Goal: Information Seeking & Learning: Learn about a topic

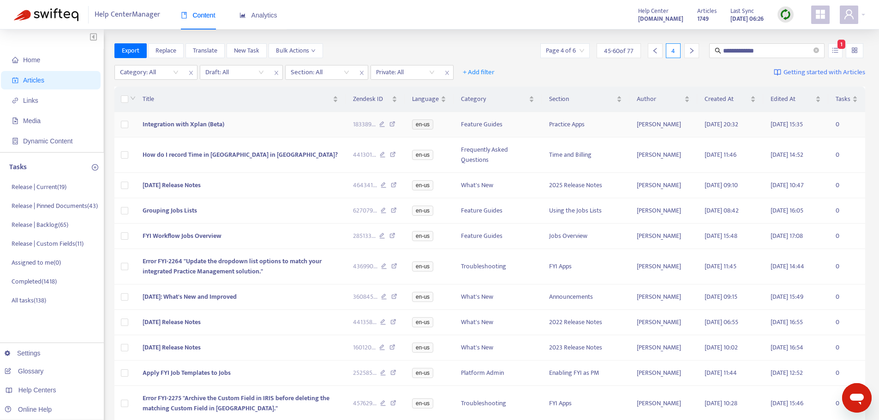
click at [270, 124] on td "Integration with Xplan (Beta)" at bounding box center [240, 124] width 210 height 25
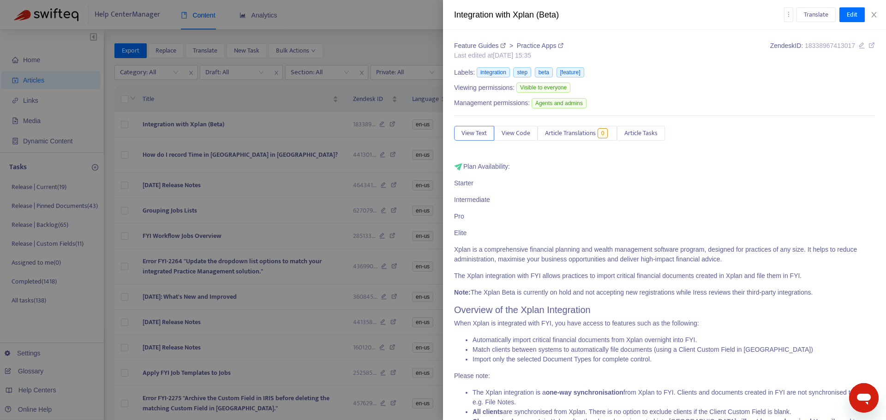
click at [856, 37] on div "Feature Guides > Practice Apps Last edited at [DATE] 15:35 Zendesk ID: 18338967…" at bounding box center [664, 225] width 443 height 390
click at [854, 51] on div "Zendesk ID: 18338967413017" at bounding box center [822, 50] width 105 height 19
click at [858, 48] on icon at bounding box center [861, 45] width 6 height 6
click at [276, 156] on div at bounding box center [443, 210] width 886 height 420
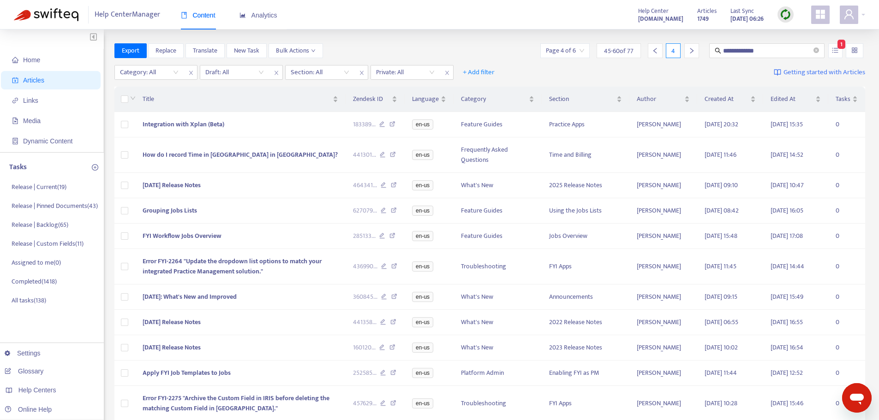
click at [276, 156] on td "How do I record Time in [GEOGRAPHIC_DATA] in [GEOGRAPHIC_DATA]?" at bounding box center [240, 155] width 210 height 36
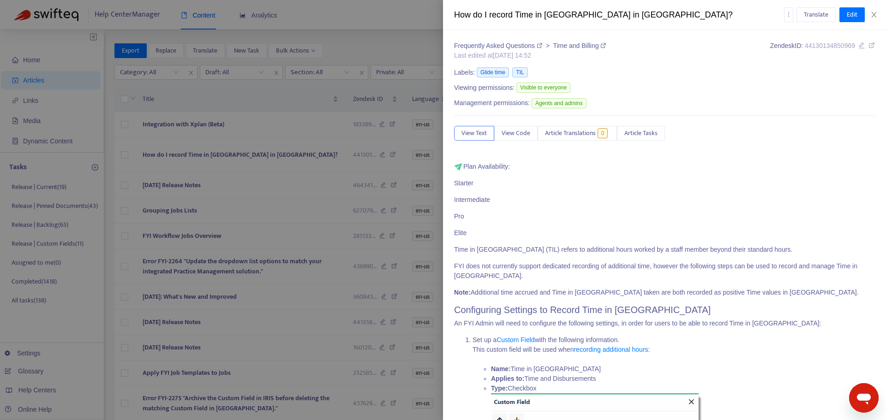
click at [858, 46] on icon at bounding box center [861, 45] width 6 height 6
click at [223, 177] on div at bounding box center [443, 210] width 886 height 420
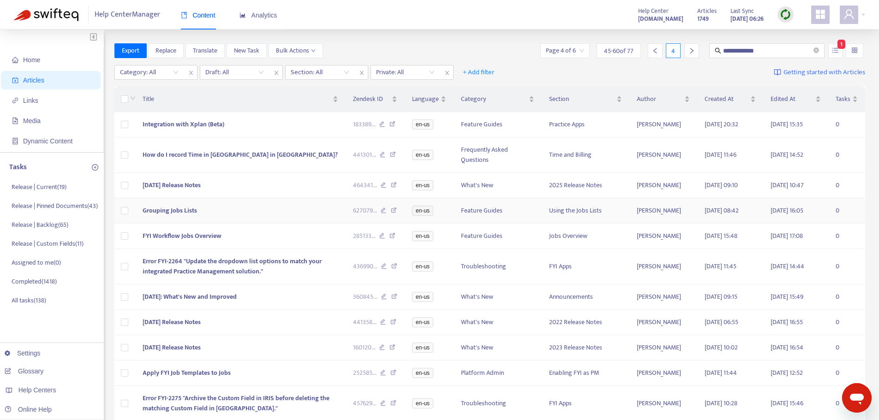
click at [239, 215] on td "Grouping Jobs Lists" at bounding box center [240, 210] width 210 height 25
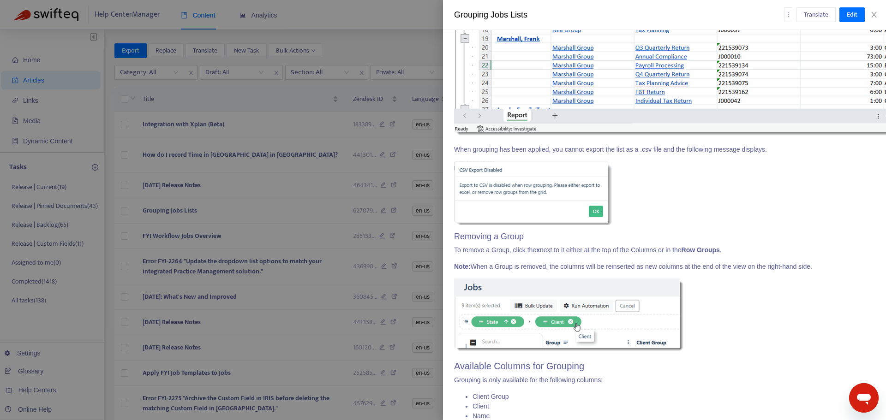
scroll to position [4693, 0]
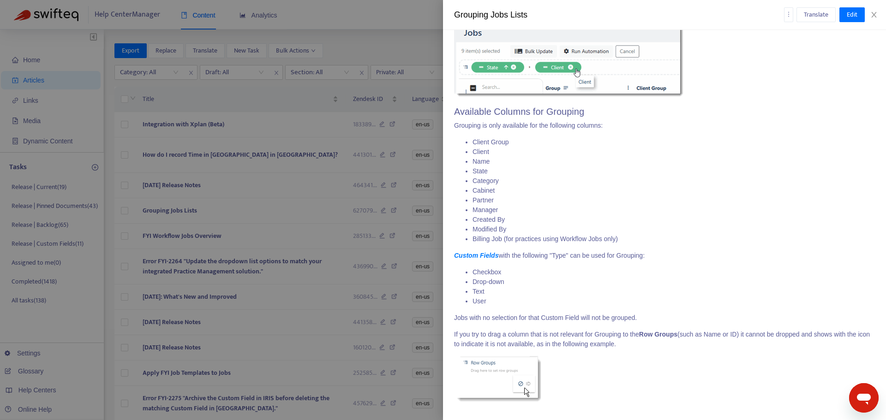
click at [238, 233] on div at bounding box center [443, 210] width 886 height 420
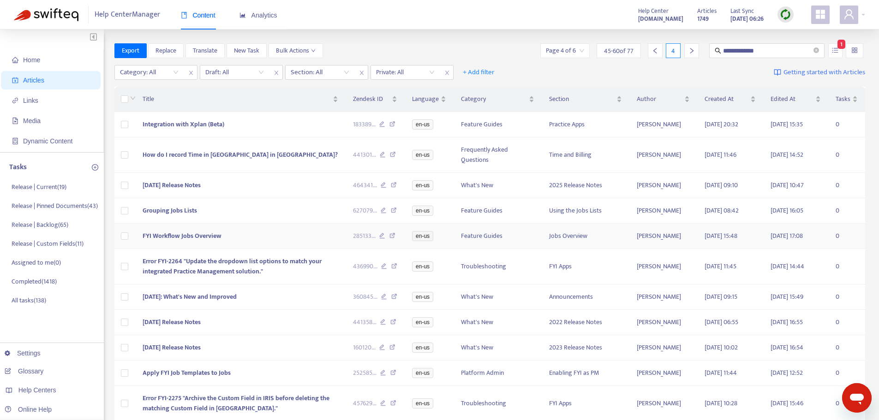
click at [245, 233] on td "FYI Workflow Jobs Overview" at bounding box center [240, 236] width 210 height 25
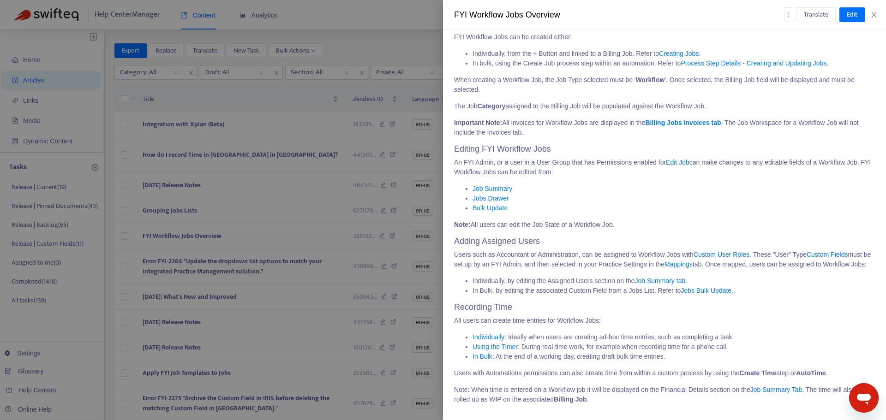
scroll to position [2209, 0]
click at [722, 342] on li "Using the Timer : During real-time work, for example when recording time for a …" at bounding box center [673, 345] width 402 height 10
click at [288, 263] on div at bounding box center [443, 210] width 886 height 420
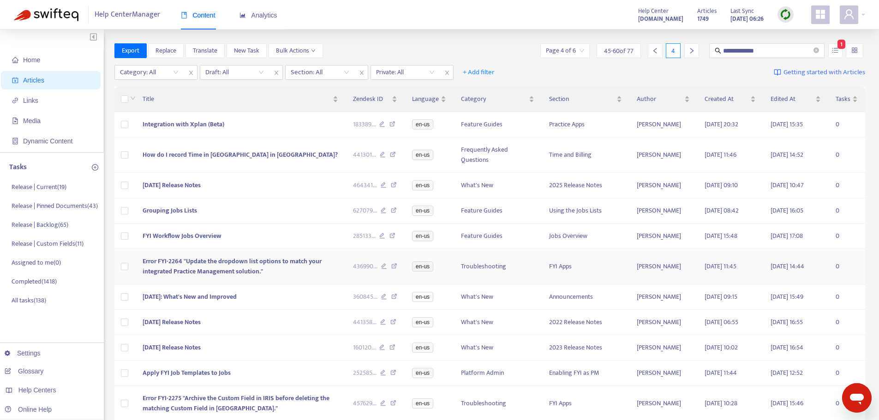
click at [288, 268] on td "Error FYI-2264 "Update the dropdown list options to match your integrated Pract…" at bounding box center [240, 267] width 210 height 36
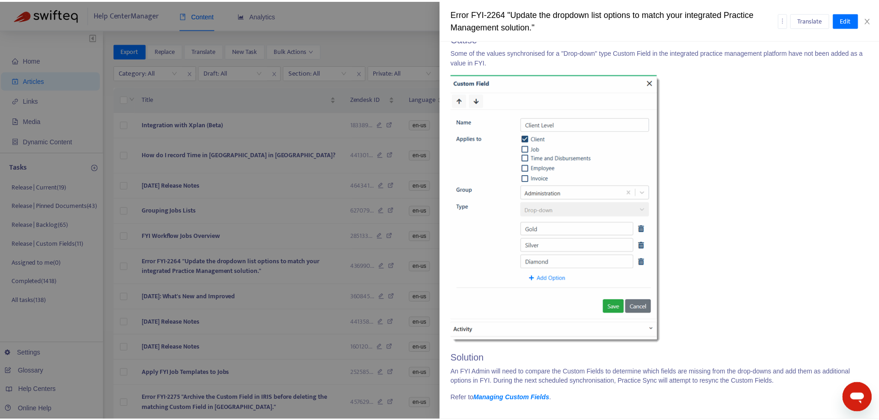
scroll to position [192, 0]
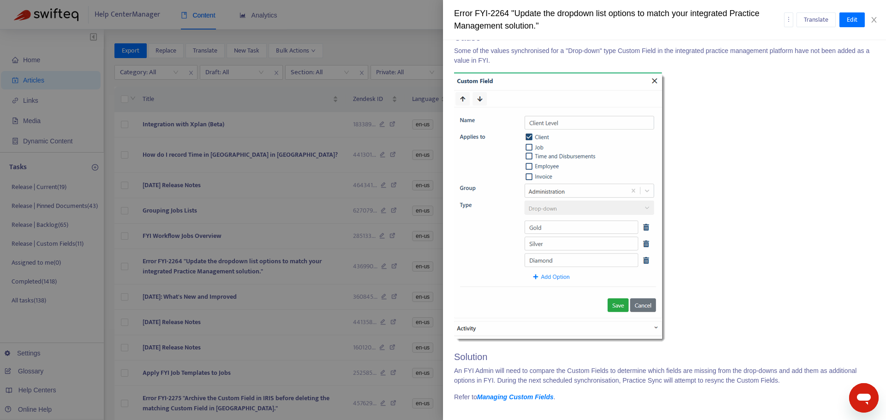
click at [299, 344] on div at bounding box center [443, 210] width 886 height 420
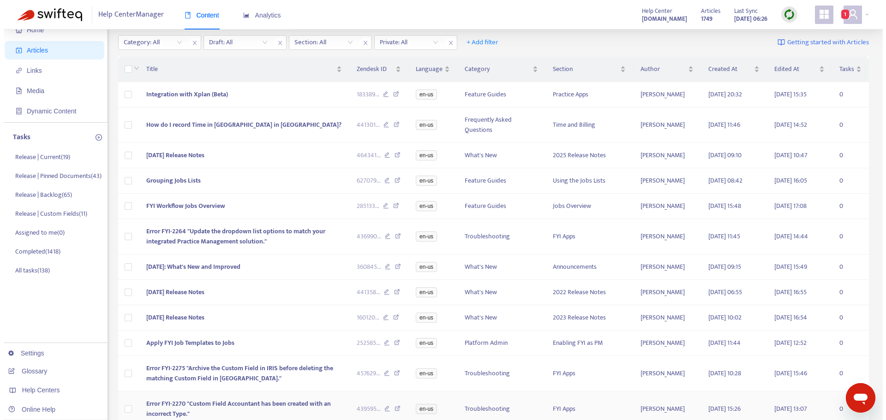
scroll to position [46, 0]
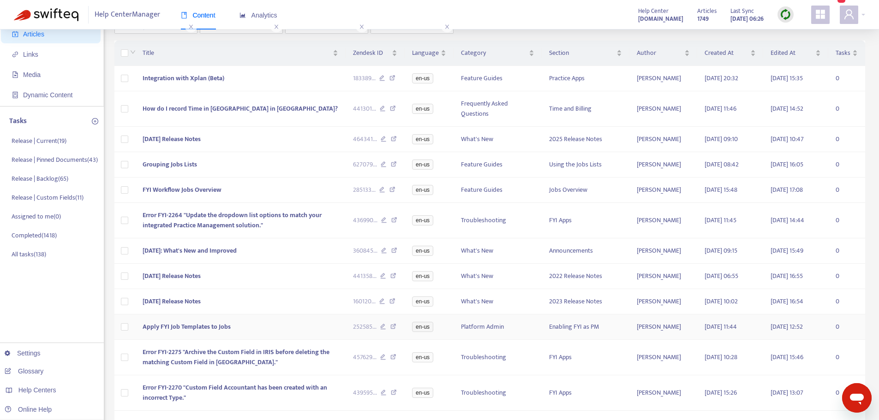
click at [286, 330] on td "Apply FYI Job Templates to Jobs" at bounding box center [240, 327] width 210 height 25
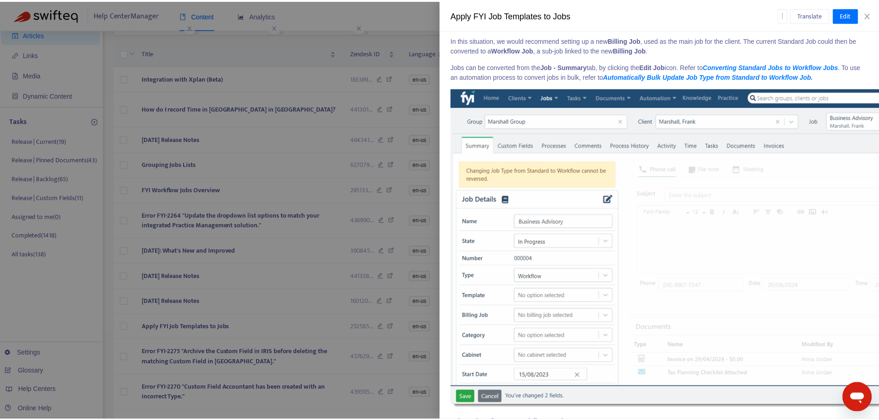
scroll to position [669, 0]
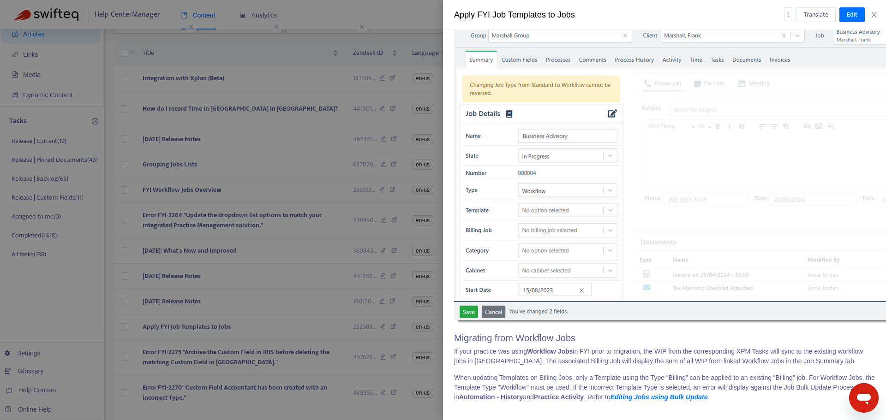
click at [344, 349] on div at bounding box center [443, 210] width 886 height 420
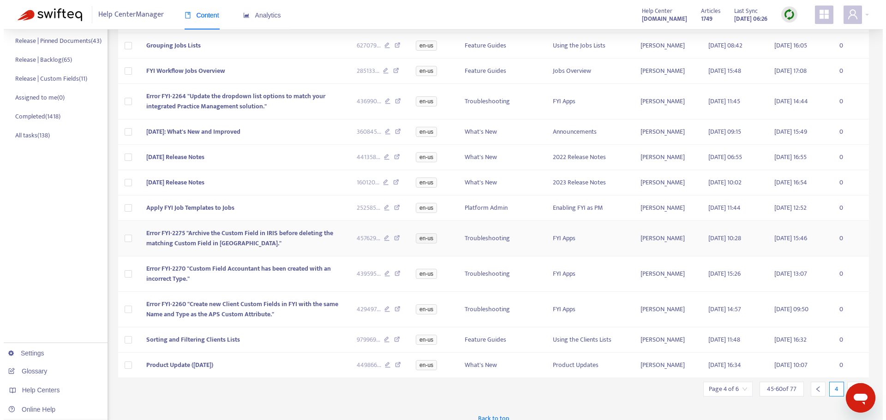
scroll to position [179, 0]
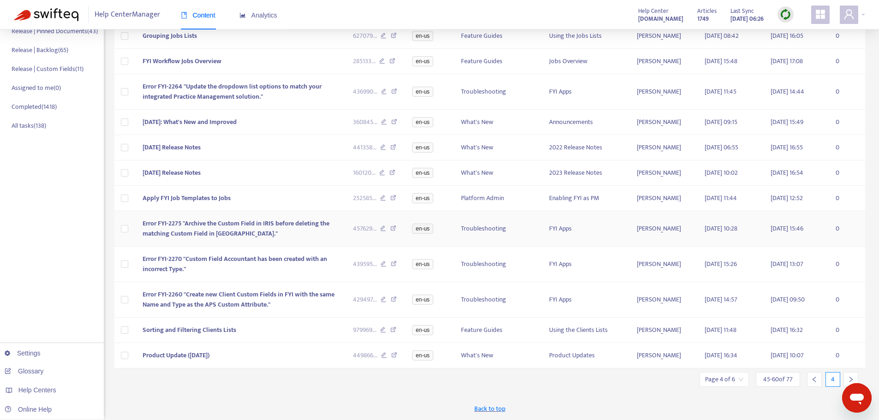
click at [280, 232] on td "Error FYI-2275 "Archive the Custom Field in IRIS before deleting the matching C…" at bounding box center [240, 229] width 210 height 36
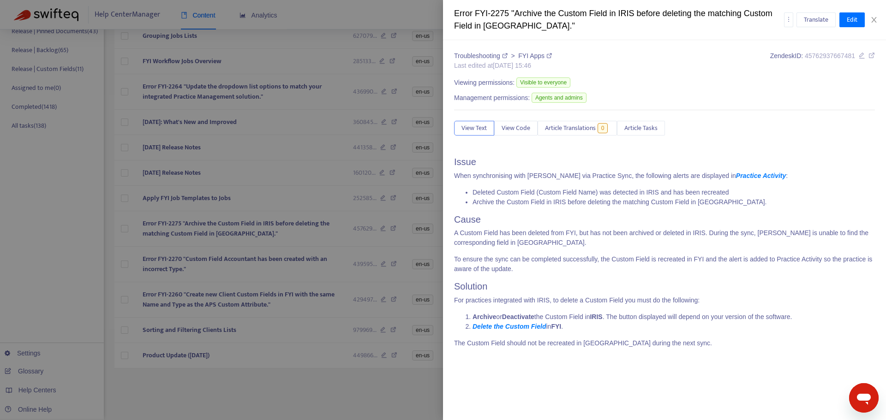
click at [862, 55] on icon at bounding box center [861, 55] width 6 height 6
click at [250, 266] on div at bounding box center [443, 210] width 886 height 420
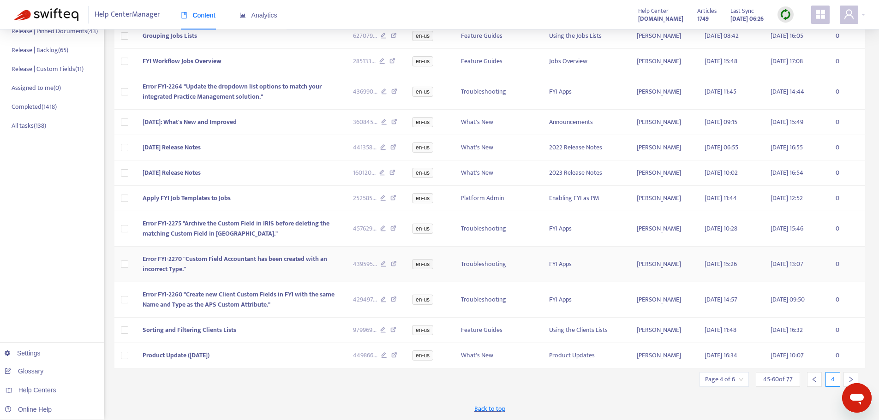
click at [253, 264] on td "Error FYI-2270 "Custom Field Accountant has been created with an incorrect Type…" at bounding box center [240, 265] width 210 height 36
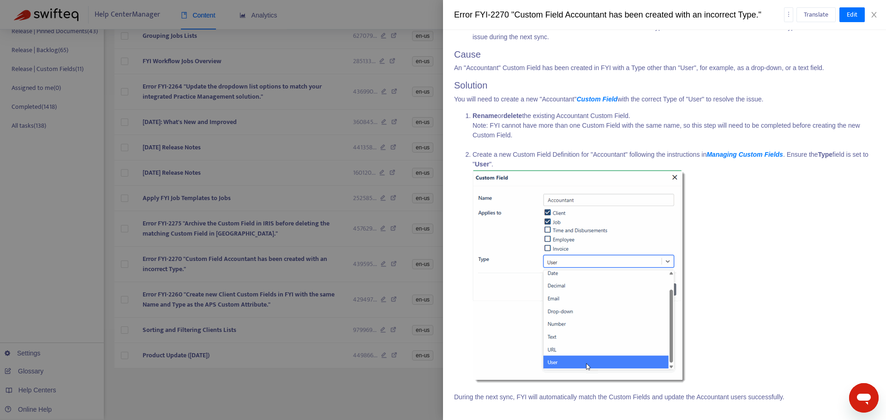
scroll to position [0, 0]
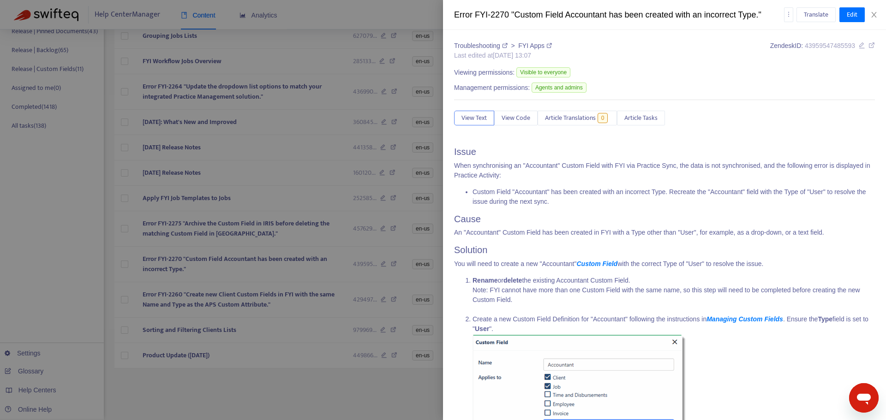
click at [858, 44] on icon at bounding box center [861, 45] width 6 height 6
